Goal: Navigation & Orientation: Find specific page/section

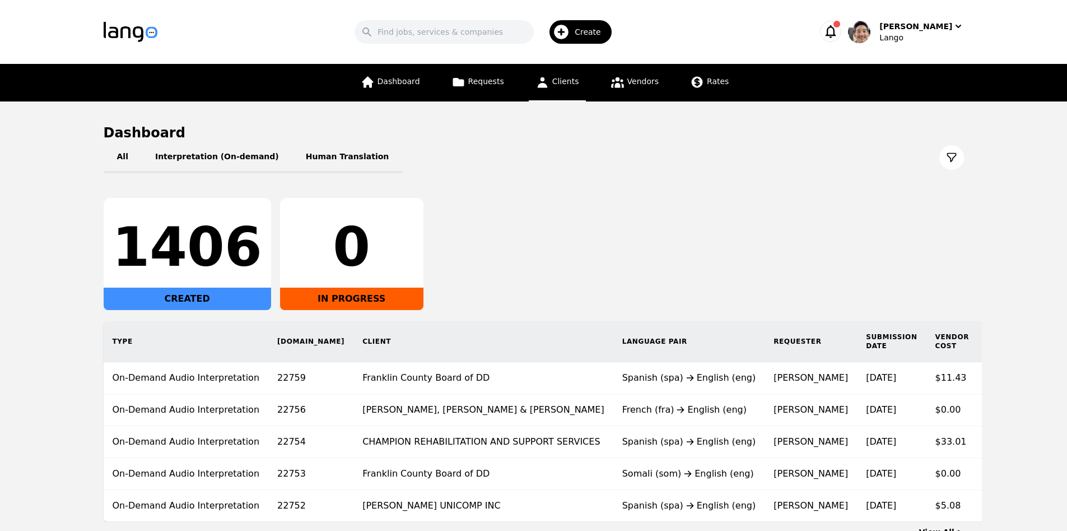
click at [567, 83] on span "Clients" at bounding box center [565, 81] width 27 height 9
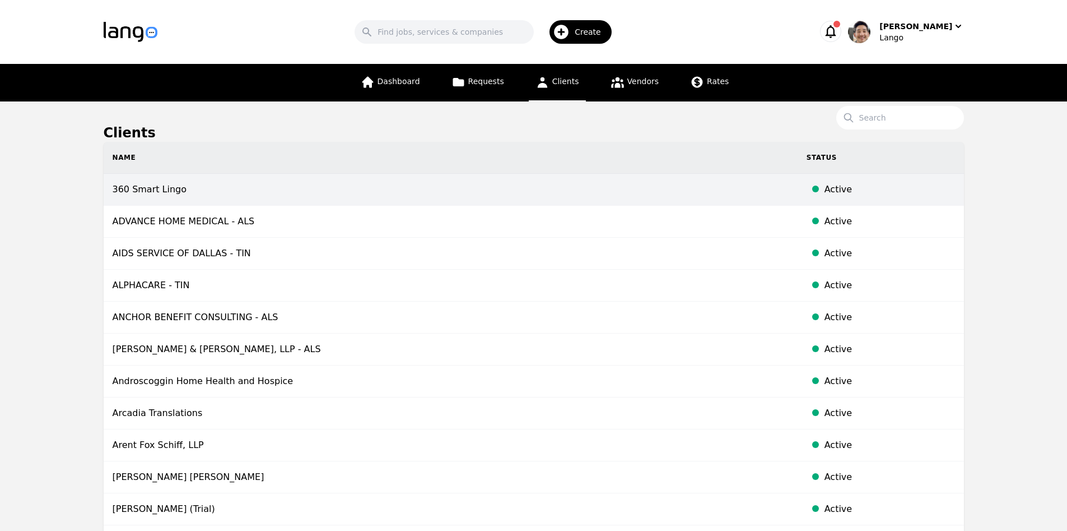
click at [315, 196] on td "360 Smart Lingo" at bounding box center [451, 190] width 694 height 32
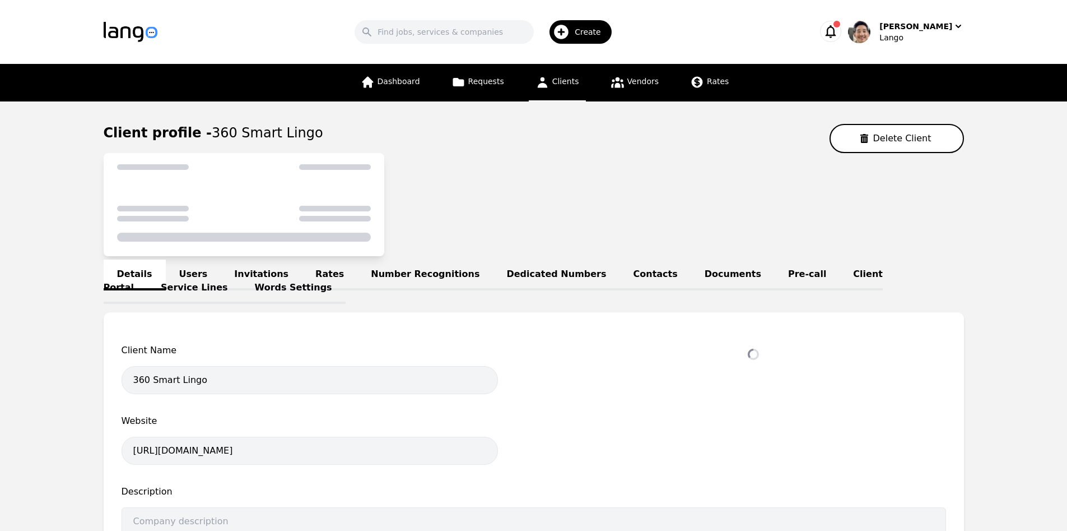
select select "active"
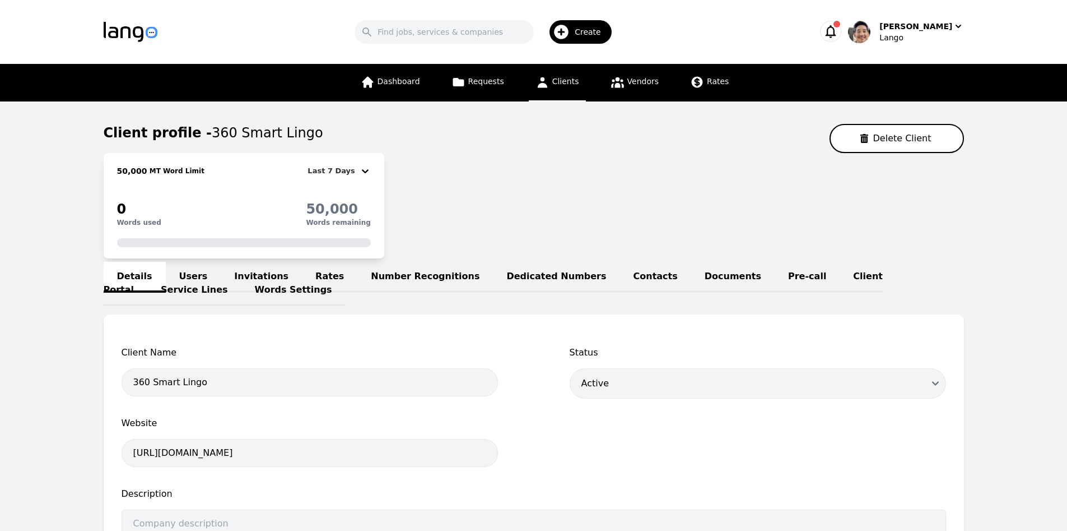
click at [550, 215] on div "50,000 MT Word Limit Last 7 Days 0 Words used 50,000 Words remaining" at bounding box center [534, 205] width 860 height 105
click at [241, 277] on link "Words Settings" at bounding box center [293, 290] width 104 height 31
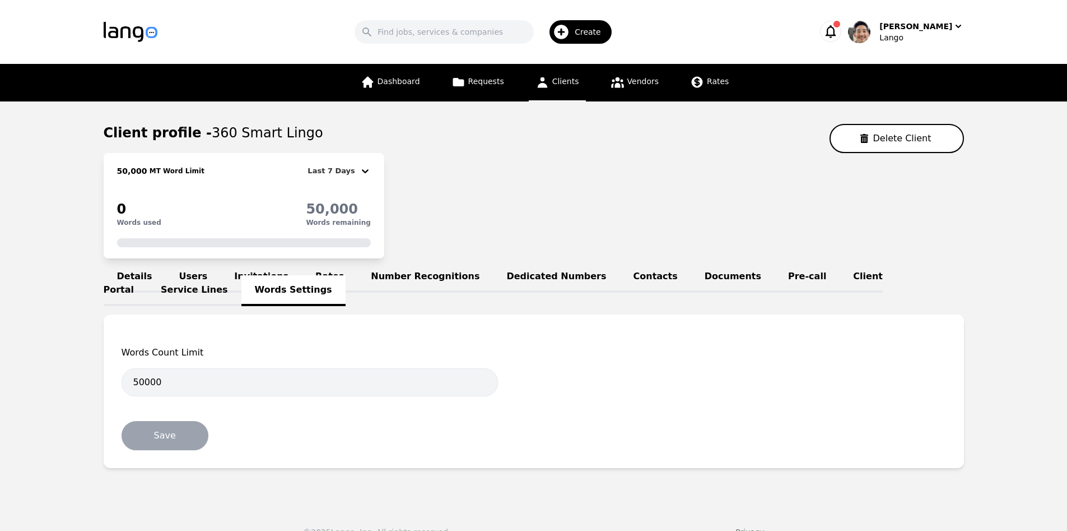
click at [188, 268] on link "Users" at bounding box center [193, 277] width 55 height 31
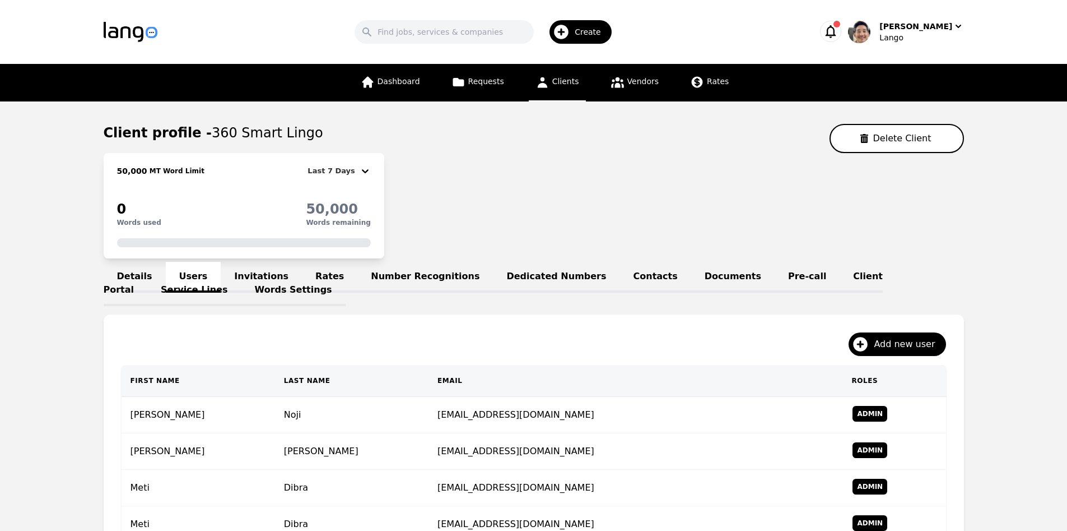
click at [254, 278] on link "Invitations" at bounding box center [261, 277] width 81 height 31
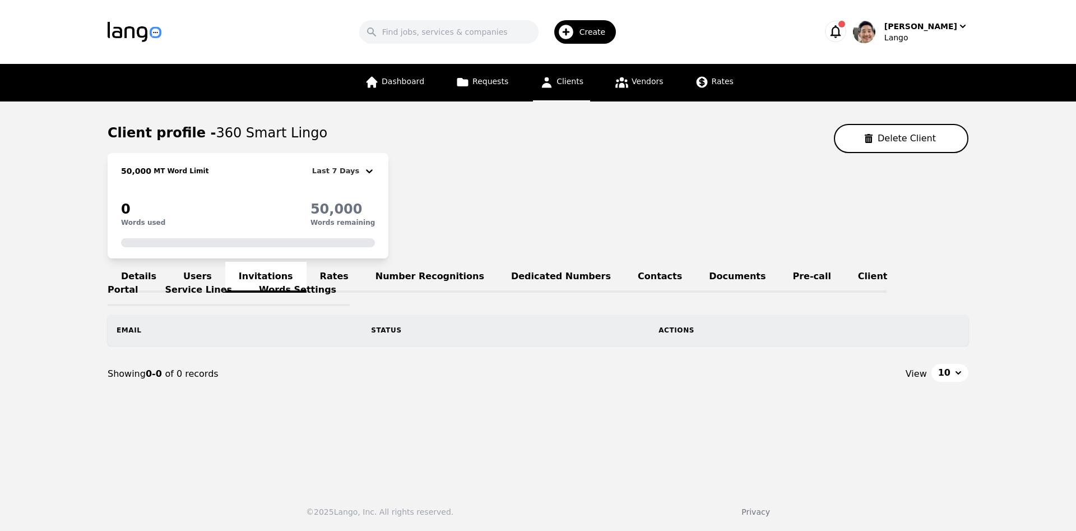
click at [311, 278] on link "Rates" at bounding box center [333, 277] width 55 height 31
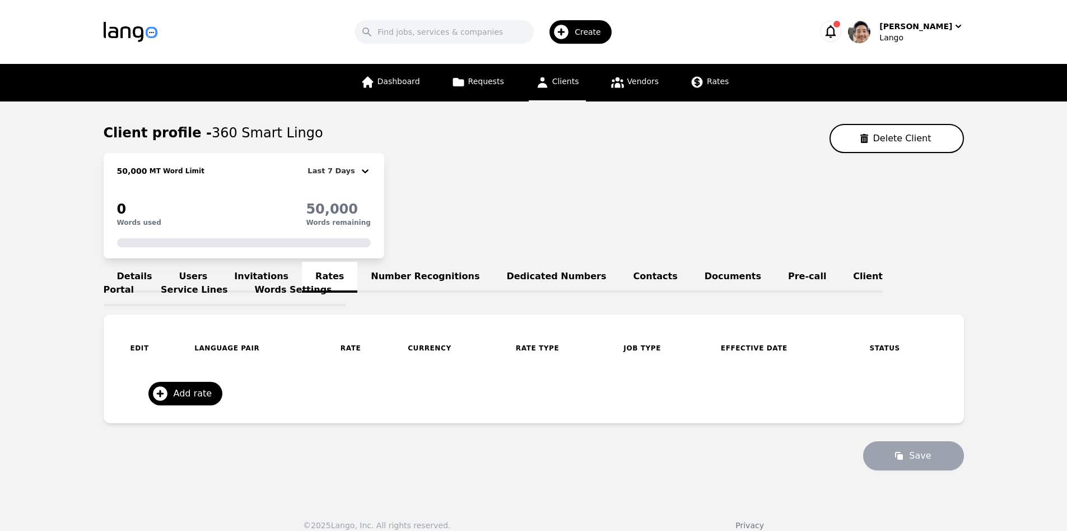
click at [407, 277] on link "Number Recognitions" at bounding box center [425, 277] width 136 height 31
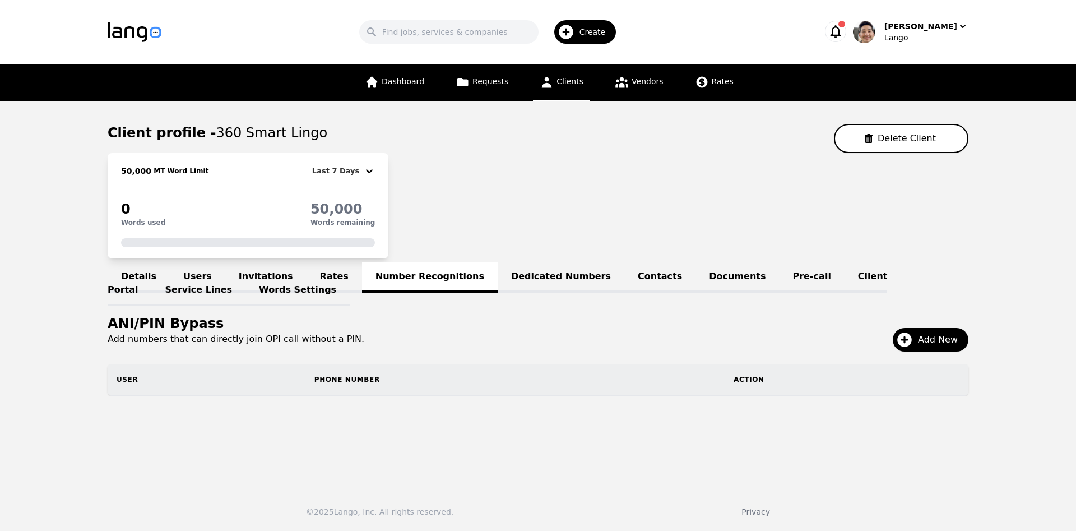
click at [425, 276] on div "Details Users Invitations Rates Number Recognitions Dedicated Numbers Contacts …" at bounding box center [538, 282] width 860 height 27
click at [532, 272] on link "Dedicated Numbers" at bounding box center [560, 277] width 127 height 31
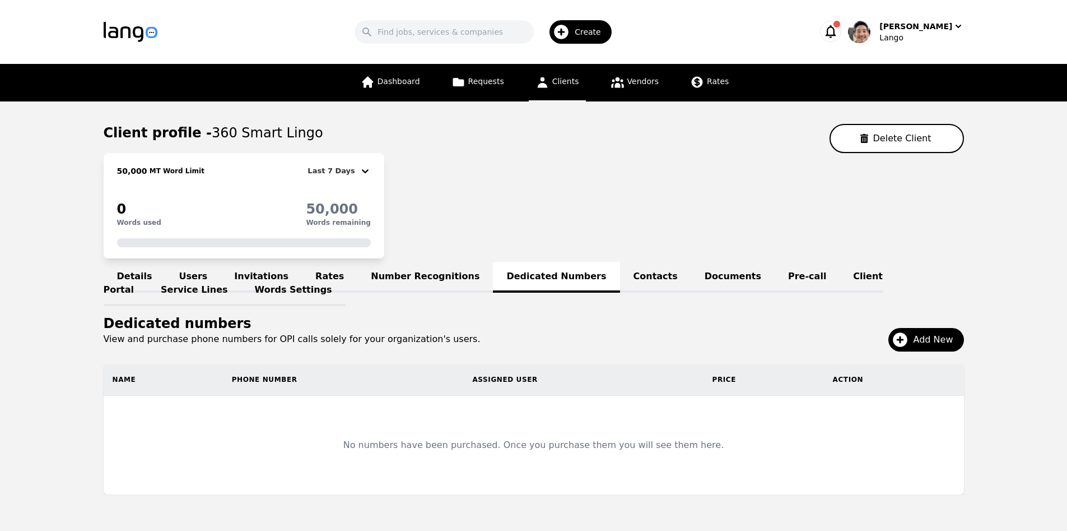
click at [415, 275] on link "Number Recognitions" at bounding box center [425, 277] width 136 height 31
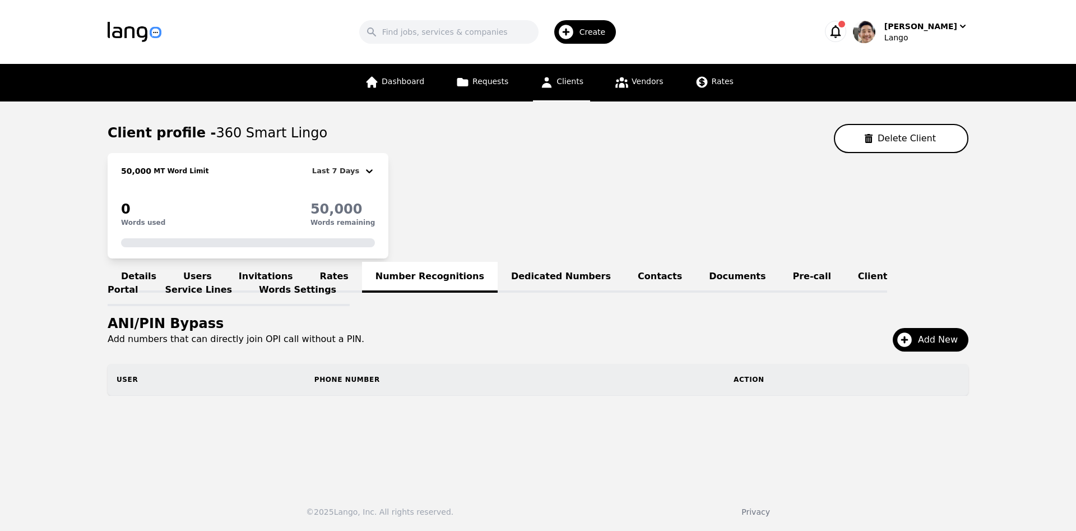
click at [519, 319] on h1 "ANI/PIN Bypass" at bounding box center [538, 323] width 860 height 18
click at [536, 285] on link "Dedicated Numbers" at bounding box center [560, 277] width 127 height 31
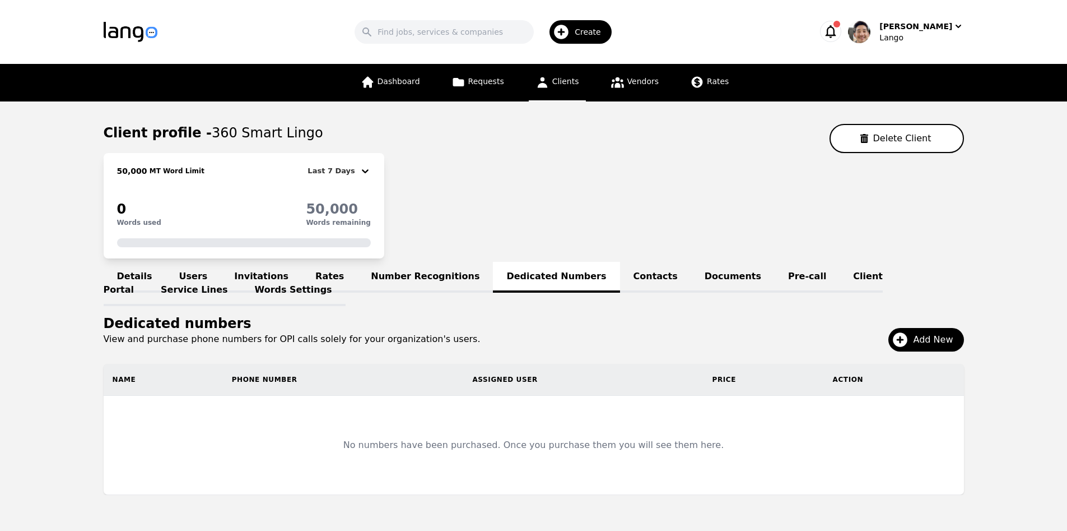
click at [411, 277] on link "Number Recognitions" at bounding box center [425, 277] width 136 height 31
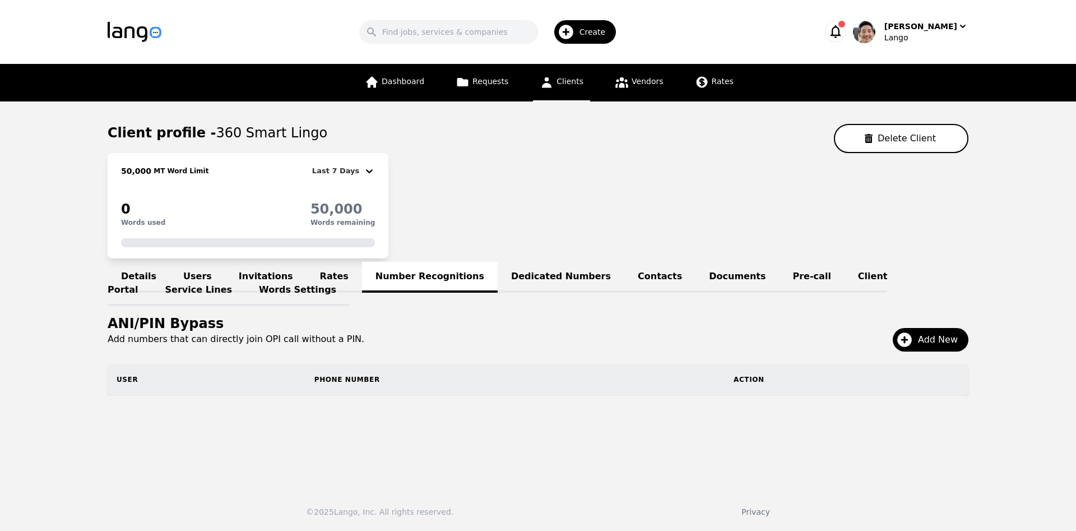
click at [579, 213] on div "50,000 MT Word Limit Last 7 Days 0 Words used 50,000 Words remaining" at bounding box center [538, 205] width 860 height 105
click at [624, 284] on link "Contacts" at bounding box center [659, 277] width 71 height 31
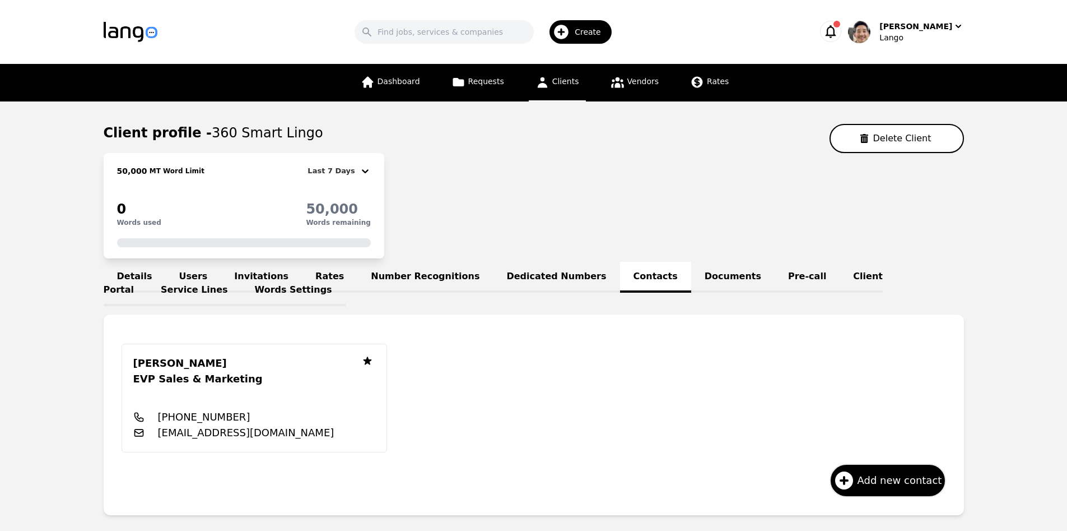
click at [691, 269] on link "Documents" at bounding box center [732, 277] width 83 height 31
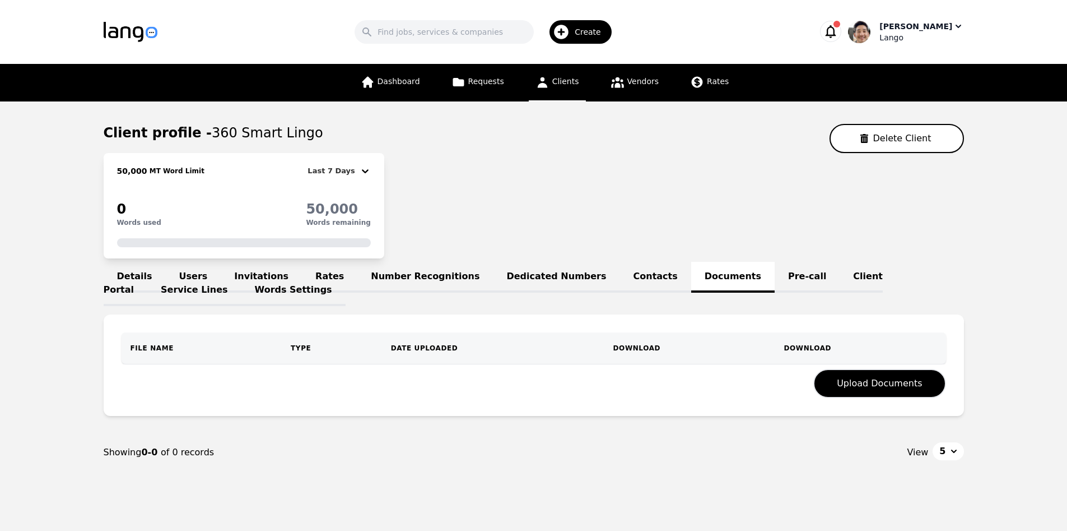
click at [942, 29] on div "[PERSON_NAME]" at bounding box center [916, 26] width 73 height 11
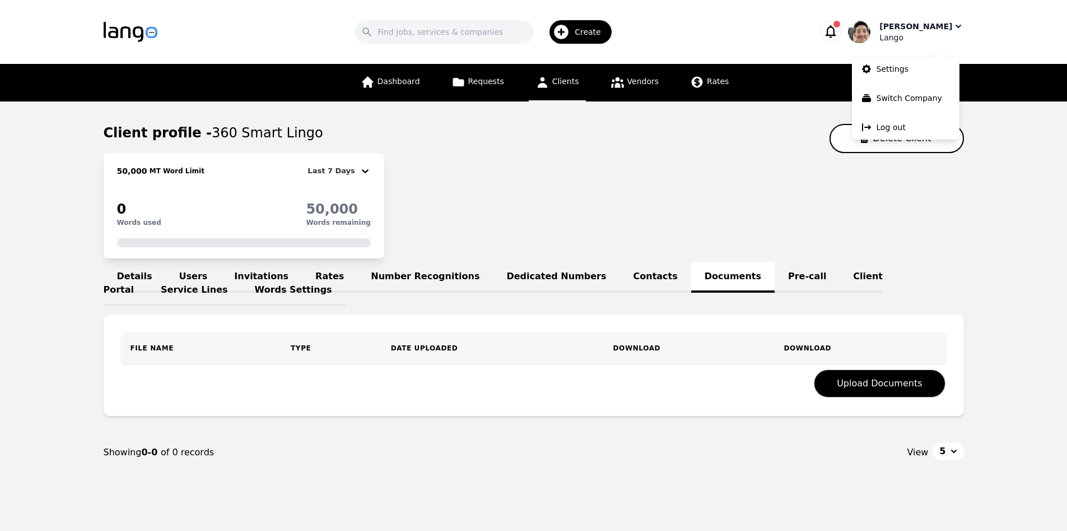
click at [942, 29] on div "[PERSON_NAME]" at bounding box center [916, 26] width 73 height 11
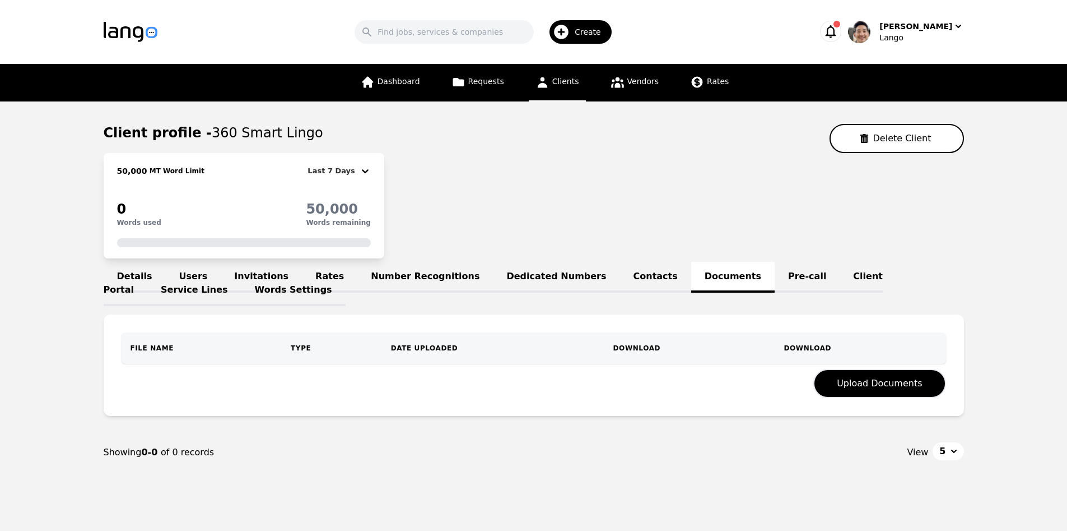
click at [938, 18] on div "Search Create [PERSON_NAME]" at bounding box center [534, 32] width 860 height 32
click at [928, 32] on div "Lango" at bounding box center [922, 37] width 84 height 11
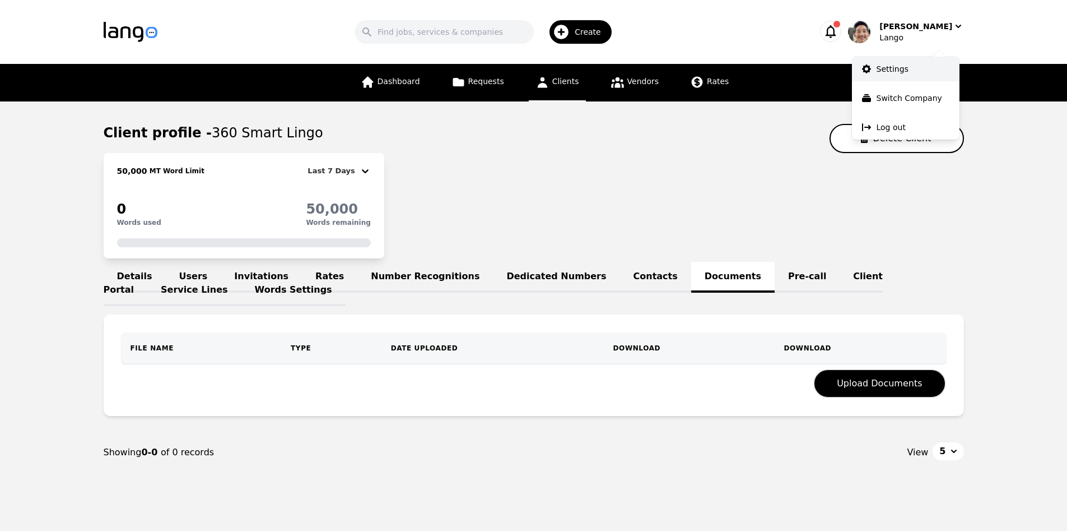
click at [900, 64] on p "Settings" at bounding box center [893, 68] width 32 height 11
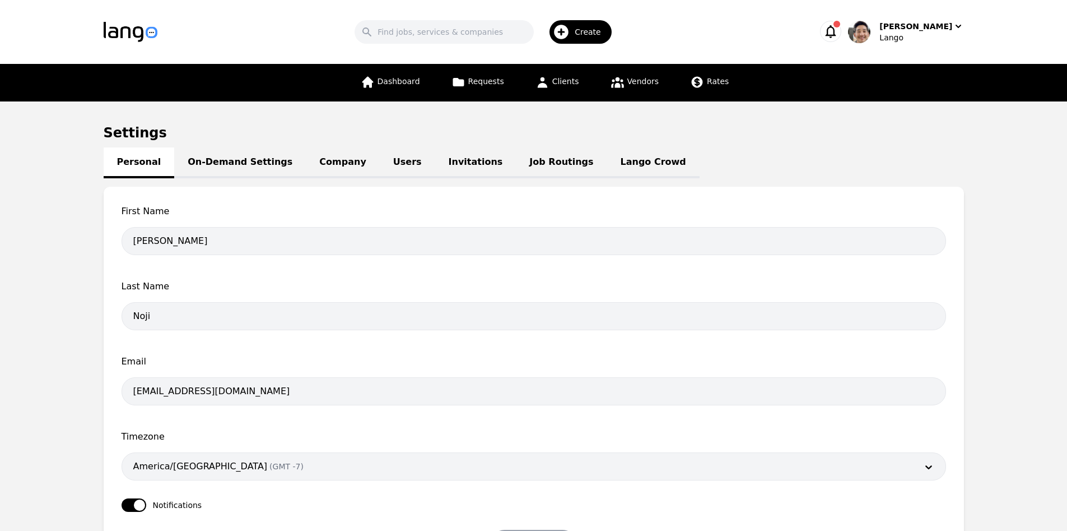
click at [380, 160] on link "Users" at bounding box center [407, 162] width 55 height 31
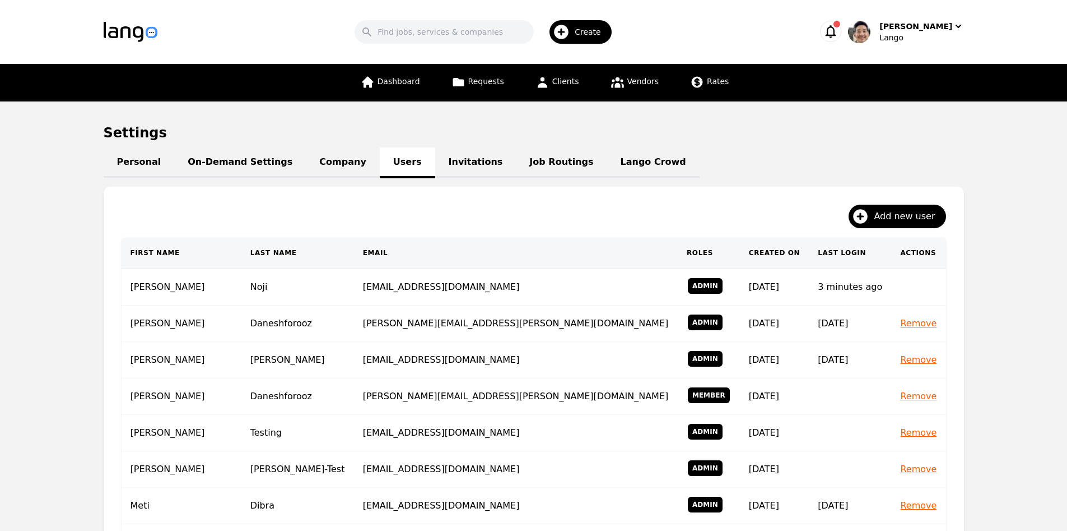
click at [441, 161] on link "Invitations" at bounding box center [475, 162] width 81 height 31
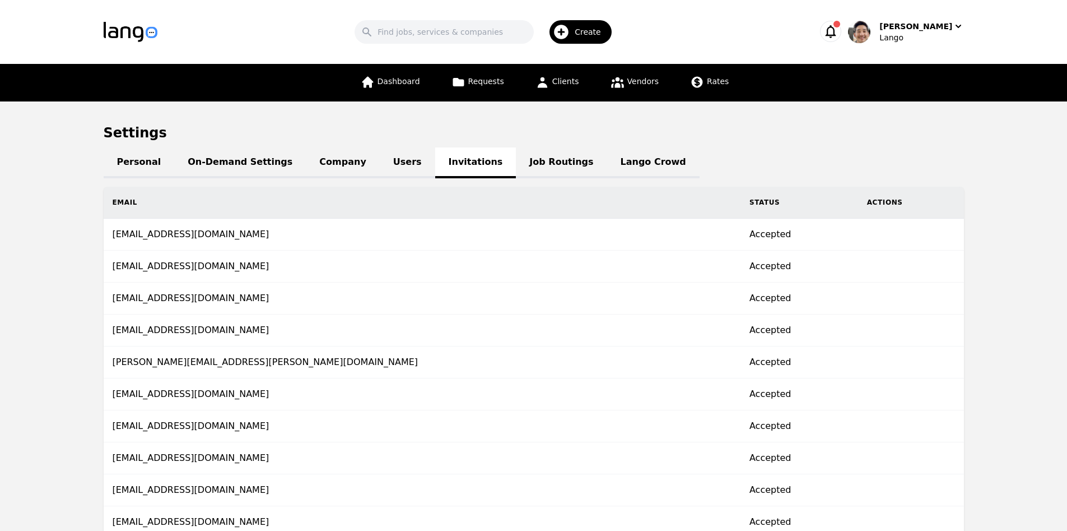
click at [382, 160] on link "Users" at bounding box center [407, 162] width 55 height 31
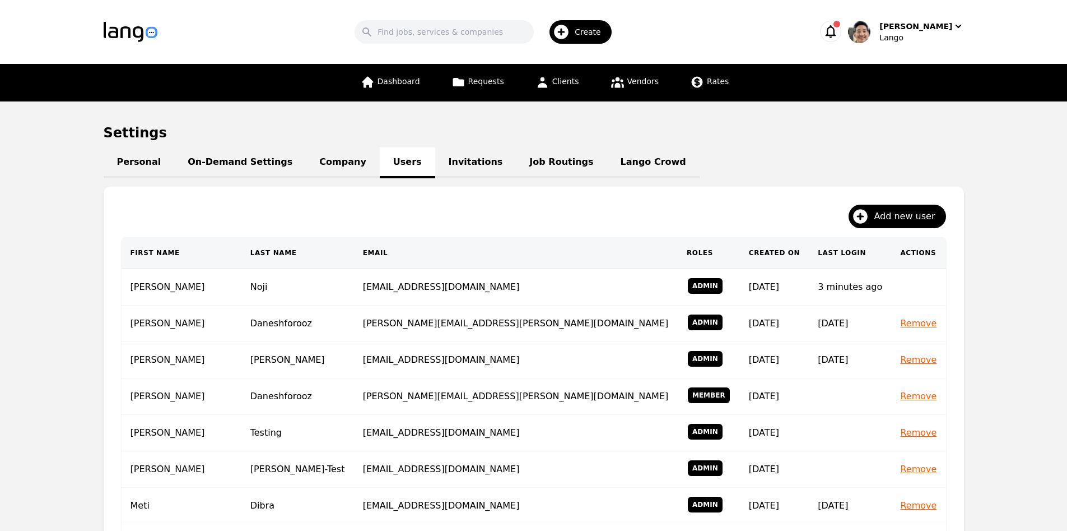
click at [854, 139] on h1 "Settings" at bounding box center [534, 133] width 860 height 18
click at [565, 83] on span "Clients" at bounding box center [565, 81] width 27 height 9
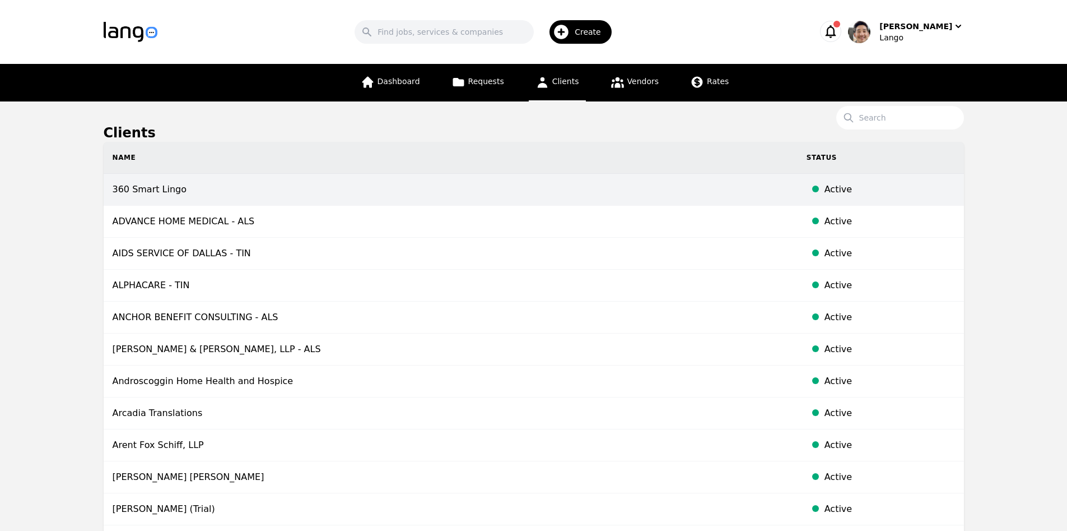
click at [201, 197] on td "360 Smart Lingo" at bounding box center [451, 190] width 694 height 32
select select "active"
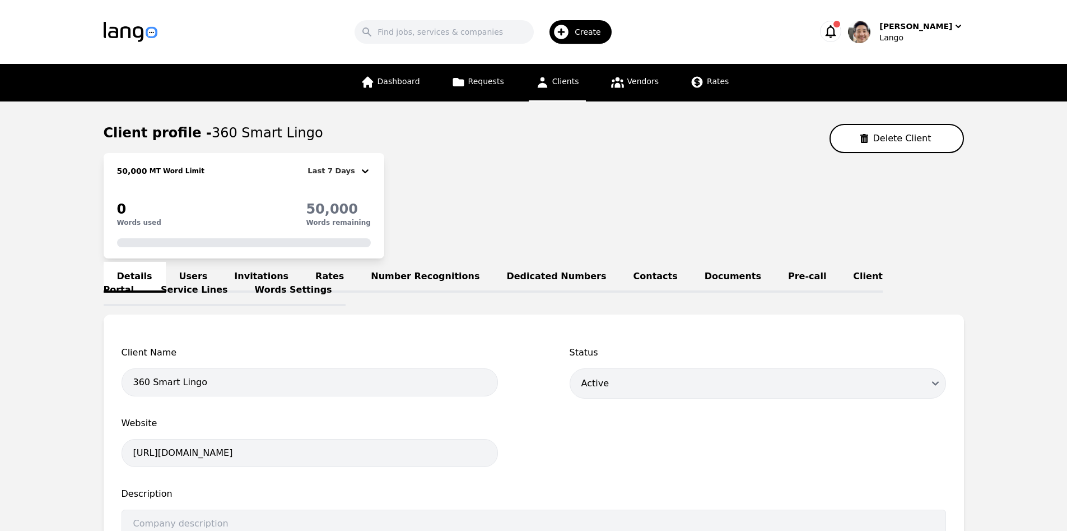
click at [775, 278] on link "Pre-call" at bounding box center [807, 277] width 65 height 31
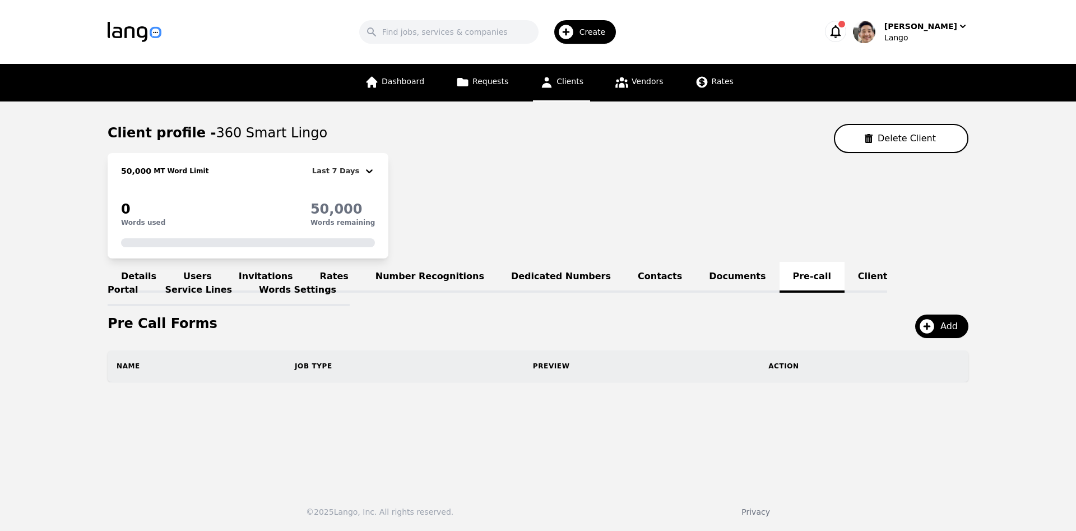
click at [822, 281] on link "Client Portal" at bounding box center [497, 284] width 779 height 44
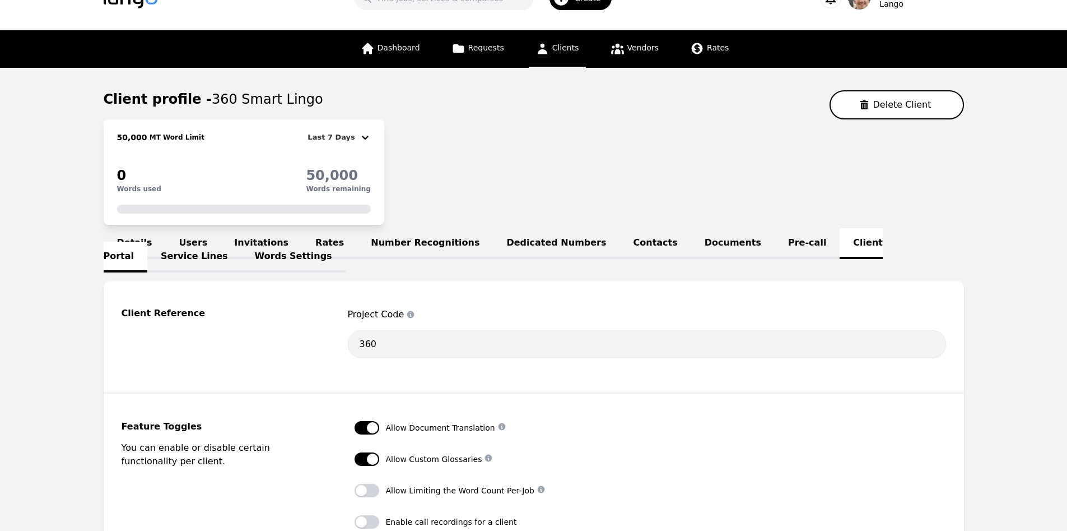
scroll to position [42, 0]
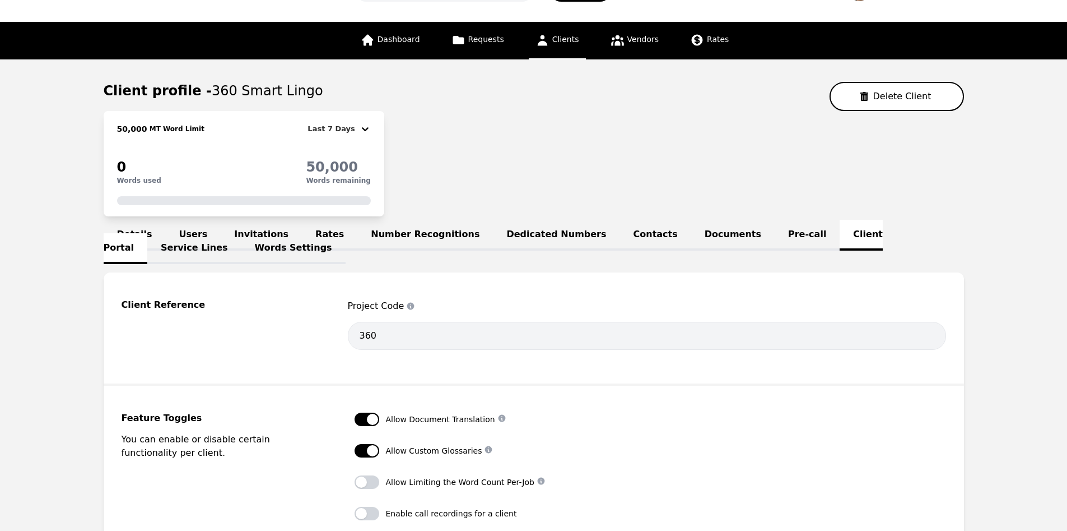
click at [241, 233] on link "Service Lines" at bounding box center [194, 248] width 94 height 31
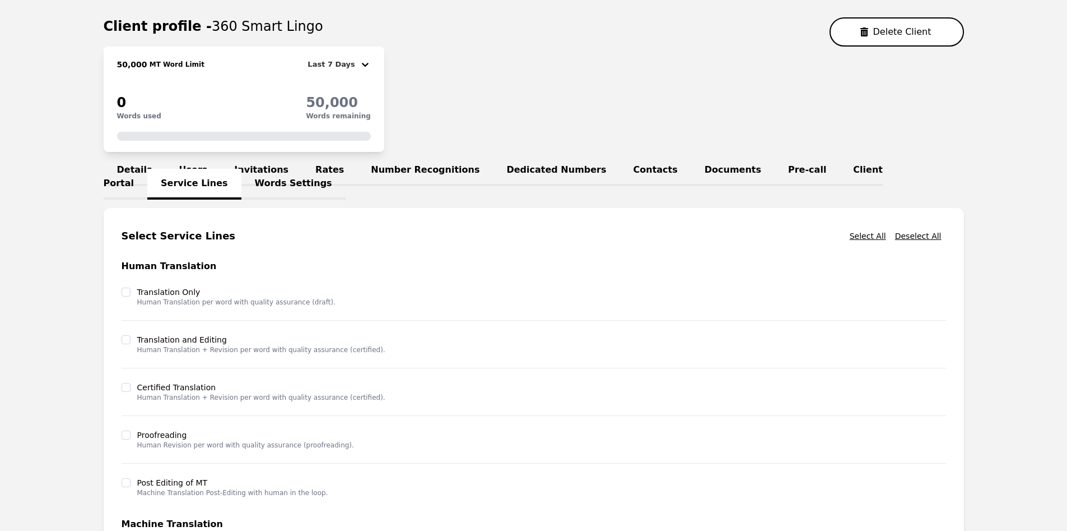
scroll to position [44, 0]
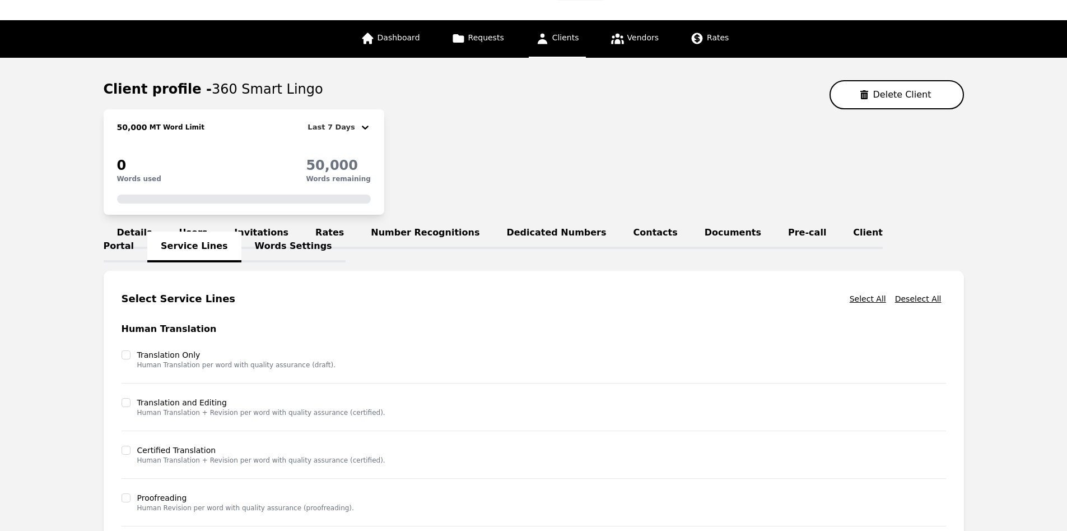
click at [811, 234] on link "Client Portal" at bounding box center [493, 240] width 779 height 44
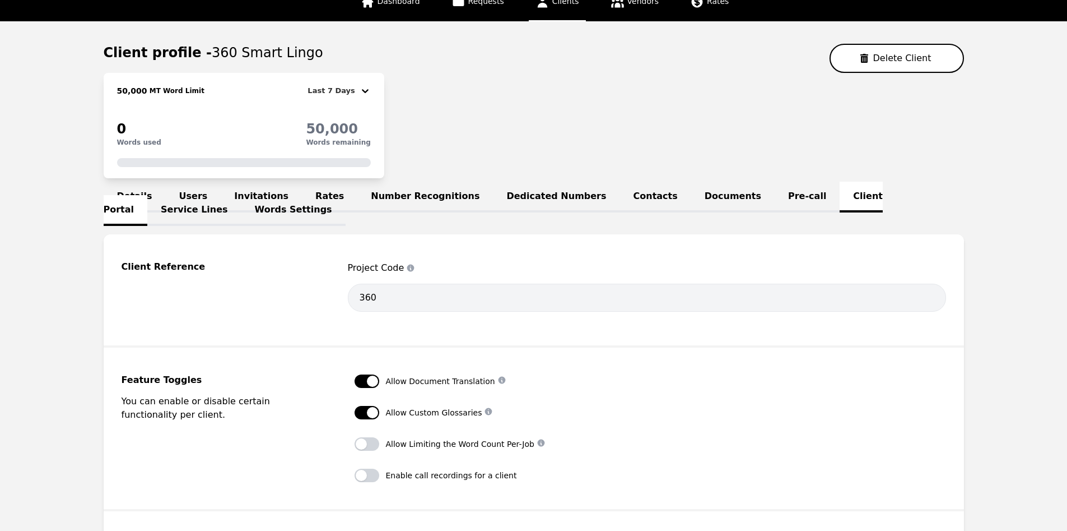
scroll to position [10, 0]
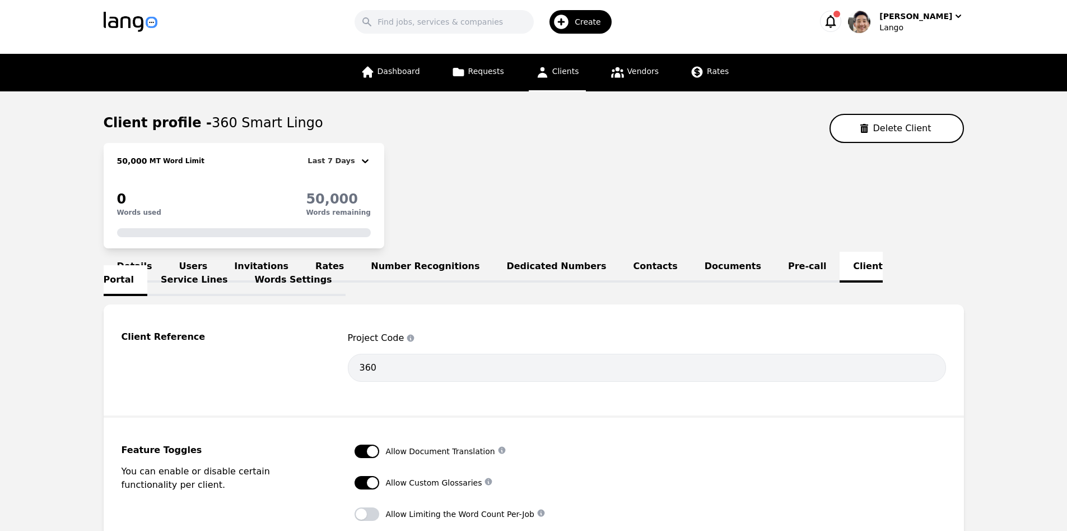
click at [241, 271] on link "Service Lines" at bounding box center [194, 280] width 94 height 31
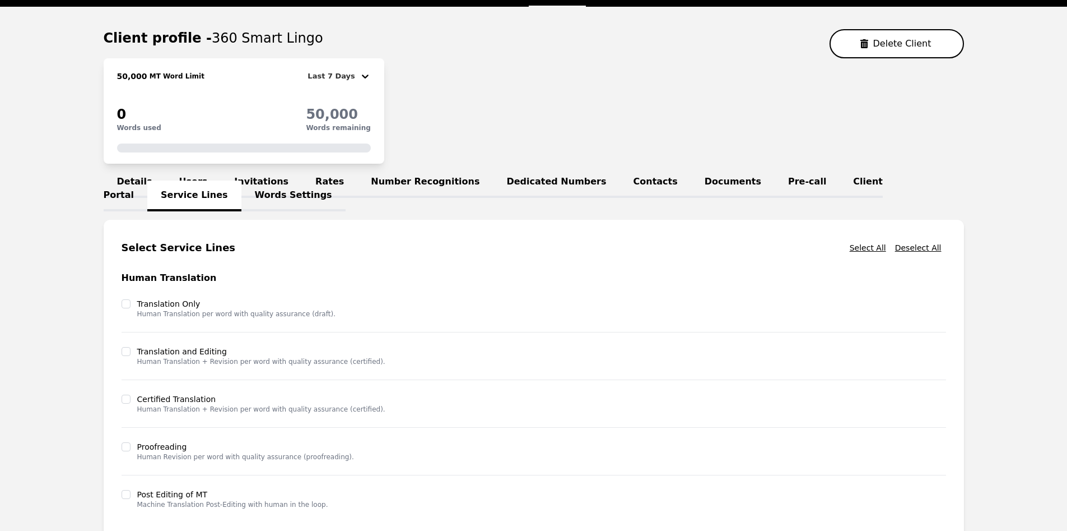
scroll to position [94, 0]
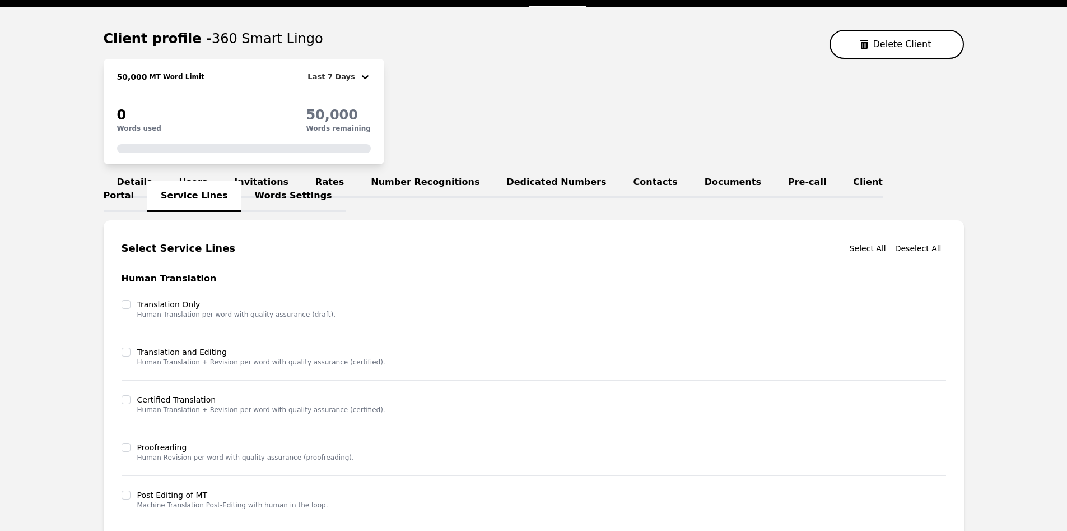
click at [802, 179] on link "Client Portal" at bounding box center [493, 189] width 779 height 44
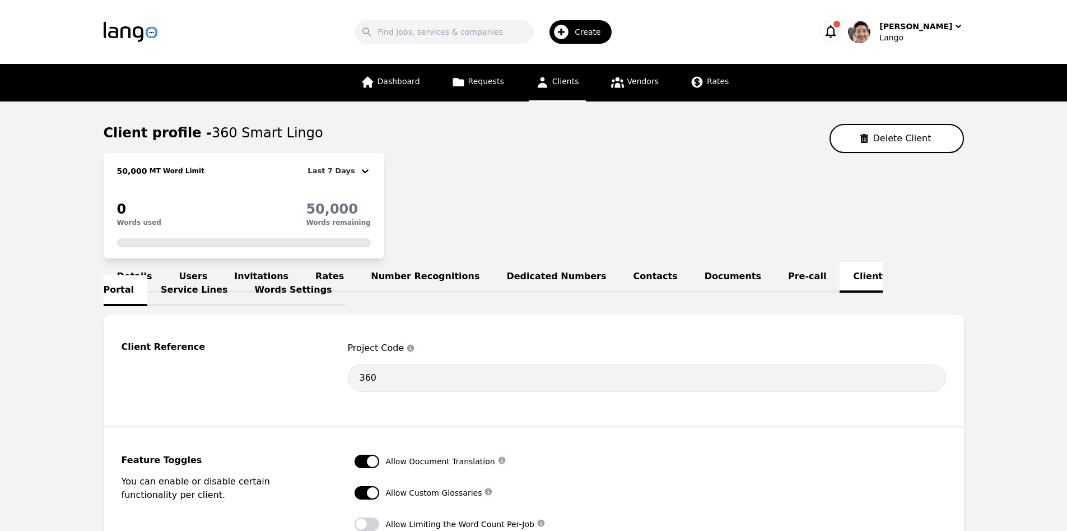
click at [775, 278] on link "Pre-call" at bounding box center [807, 277] width 65 height 31
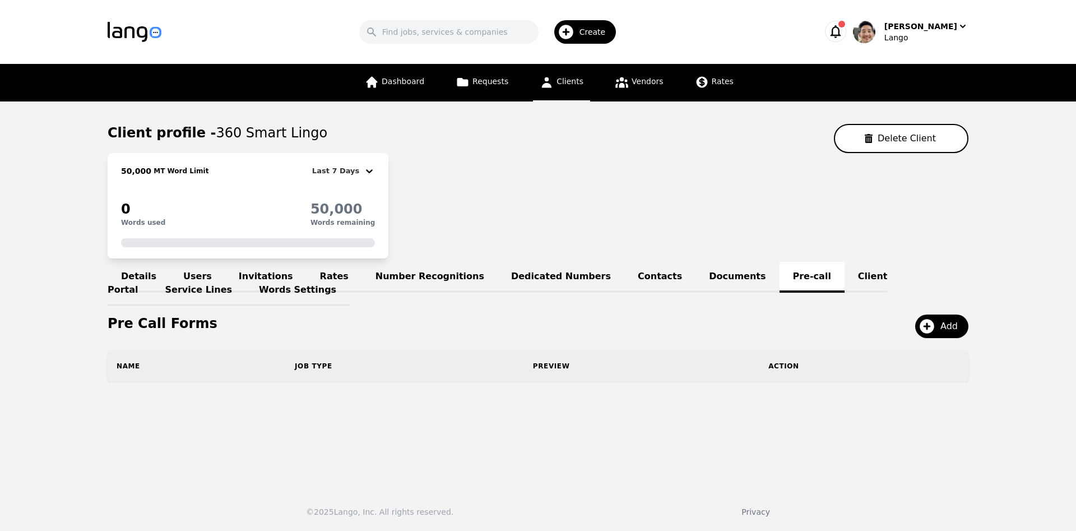
click at [246, 275] on link "Service Lines" at bounding box center [199, 290] width 94 height 31
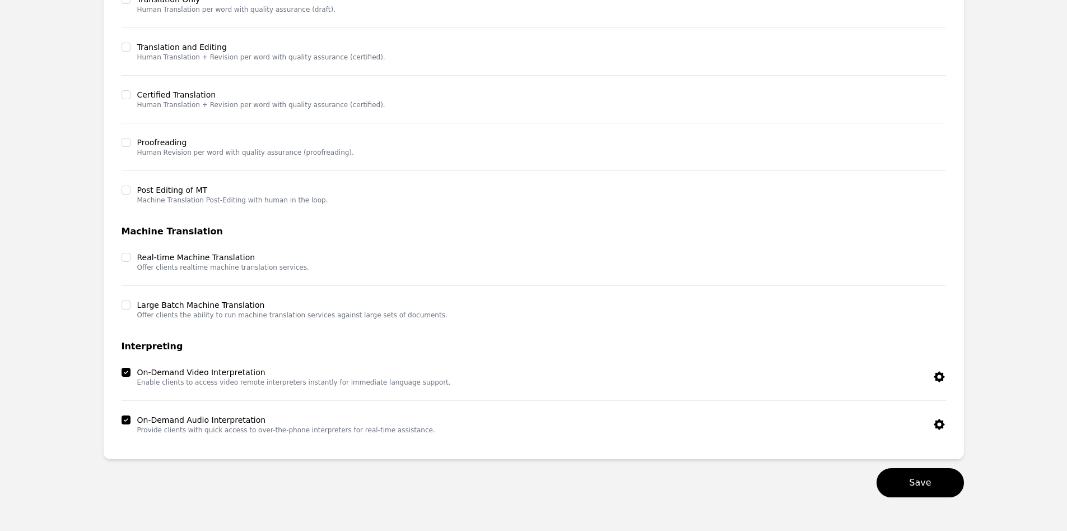
scroll to position [439, 0]
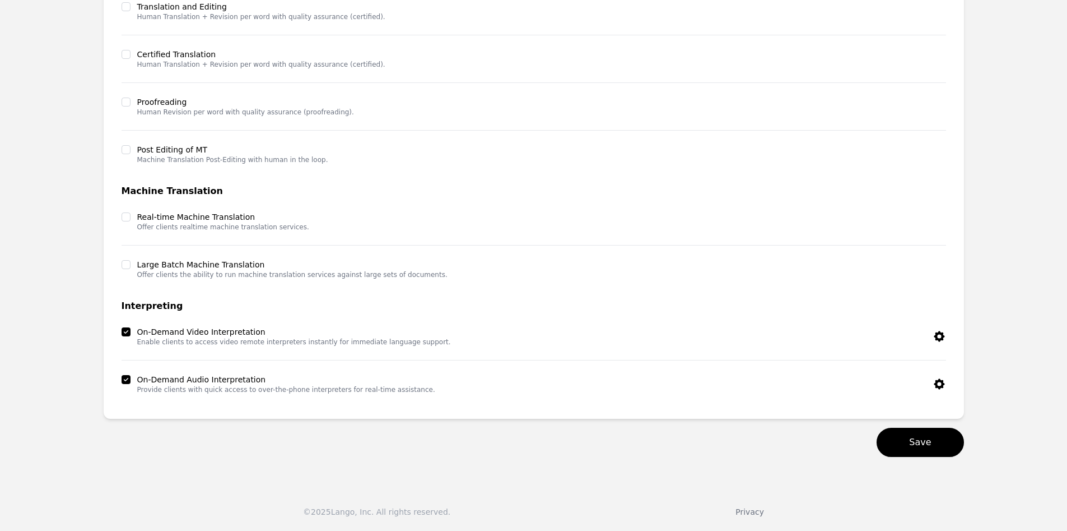
click at [935, 388] on icon "button" at bounding box center [939, 383] width 13 height 13
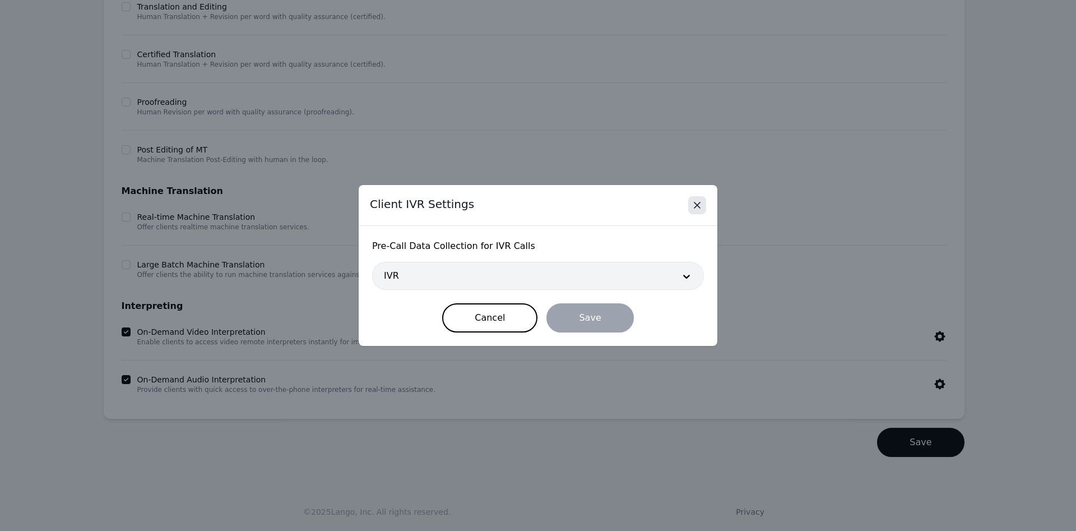
click at [697, 202] on icon "Close" at bounding box center [696, 204] width 11 height 11
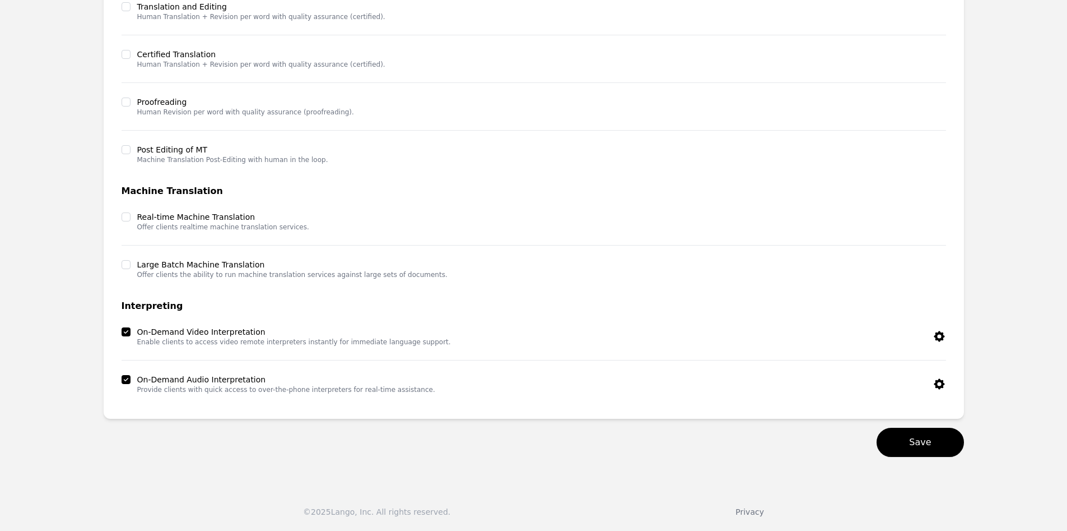
click at [939, 323] on div "On-Demand Video Interpretation Enable clients to access video remote interprete…" at bounding box center [534, 343] width 825 height 48
click at [941, 333] on icon "button" at bounding box center [939, 336] width 11 height 11
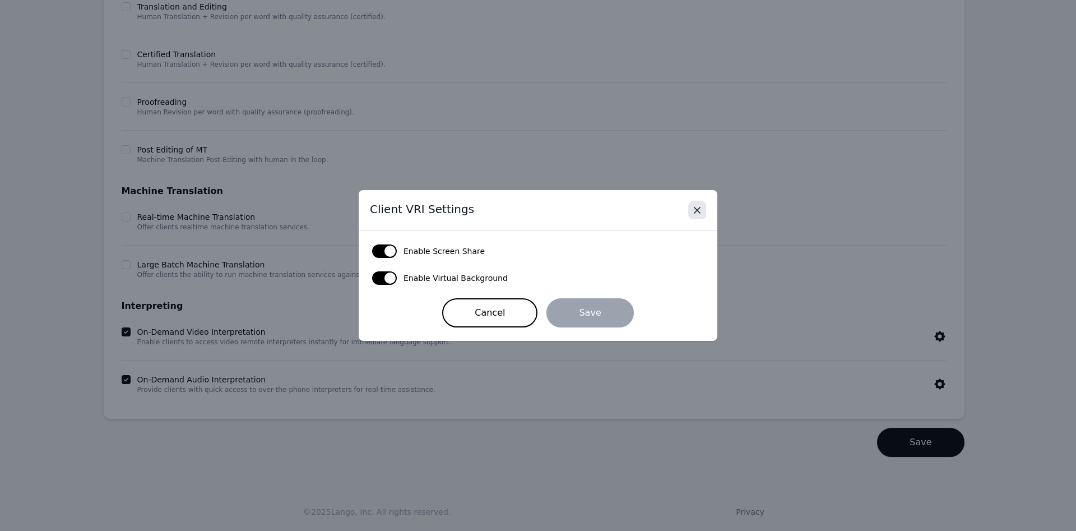
click at [696, 212] on icon "Close" at bounding box center [696, 209] width 11 height 11
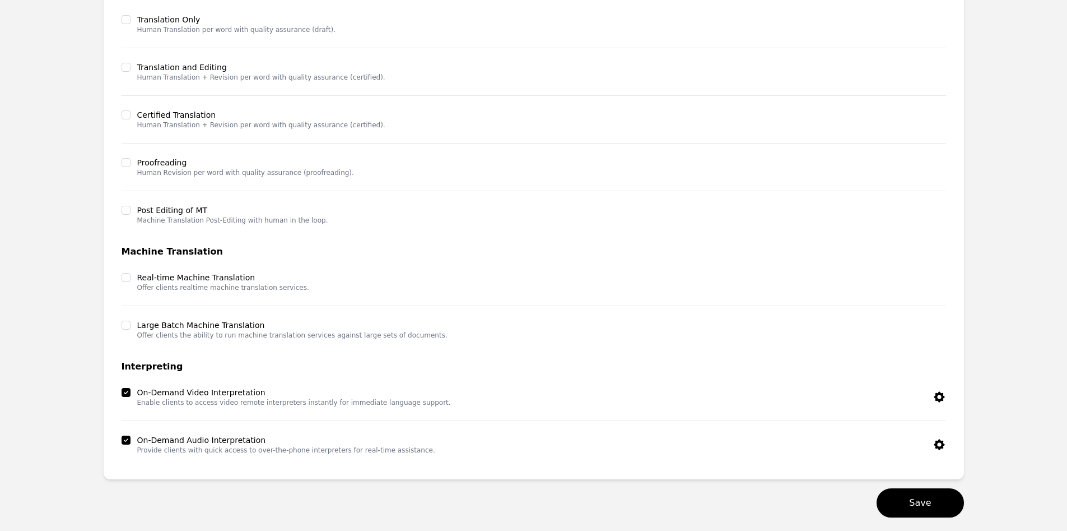
scroll to position [0, 0]
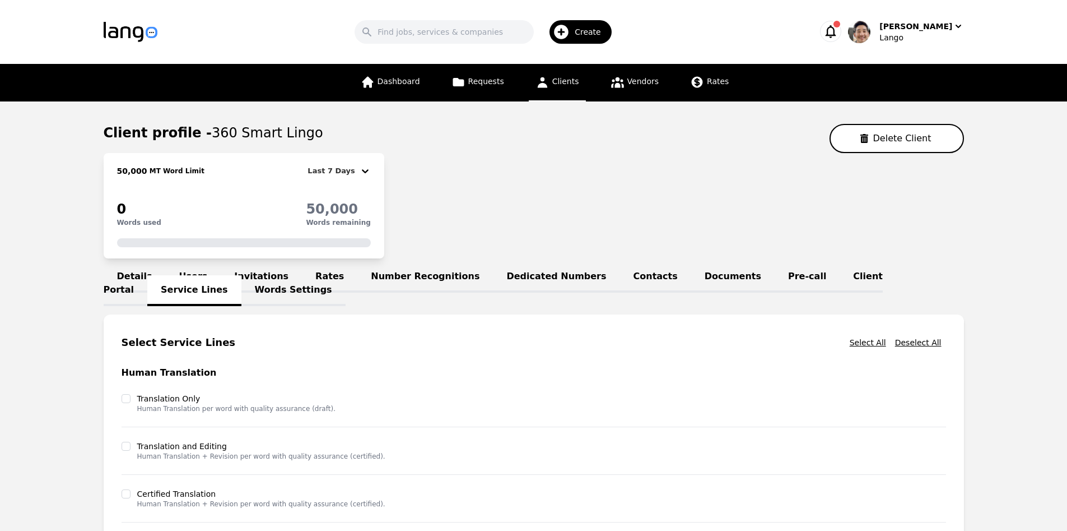
click at [1021, 60] on header "Search Create [PERSON_NAME]" at bounding box center [533, 32] width 1067 height 64
click at [918, 29] on div "[PERSON_NAME]" at bounding box center [916, 26] width 73 height 11
